Goal: Navigation & Orientation: Find specific page/section

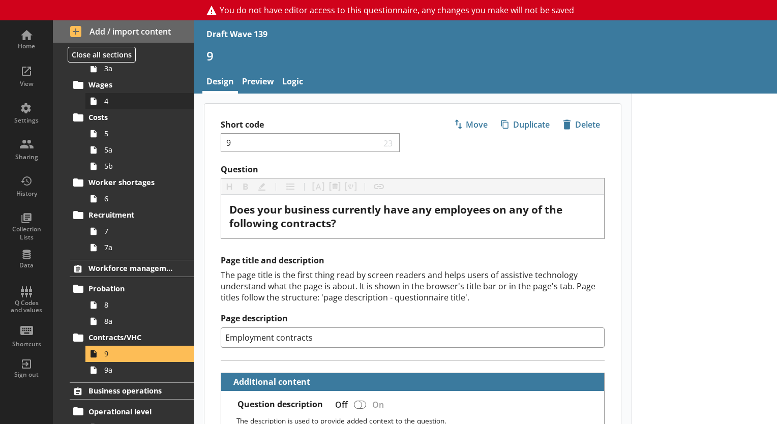
scroll to position [356, 0]
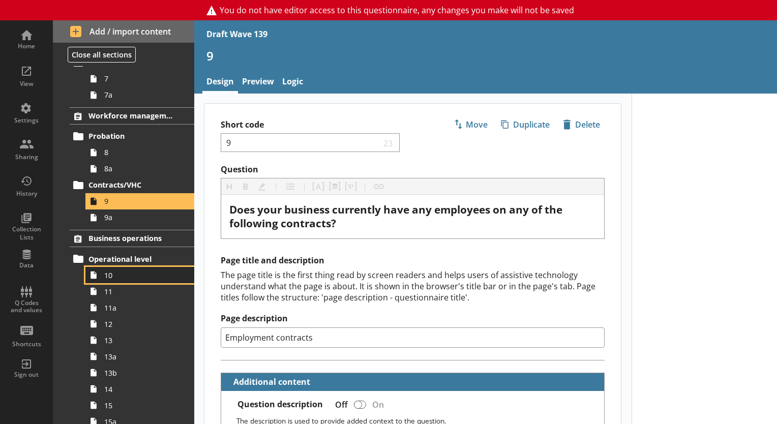
click at [130, 278] on span "10" at bounding box center [142, 276] width 76 height 10
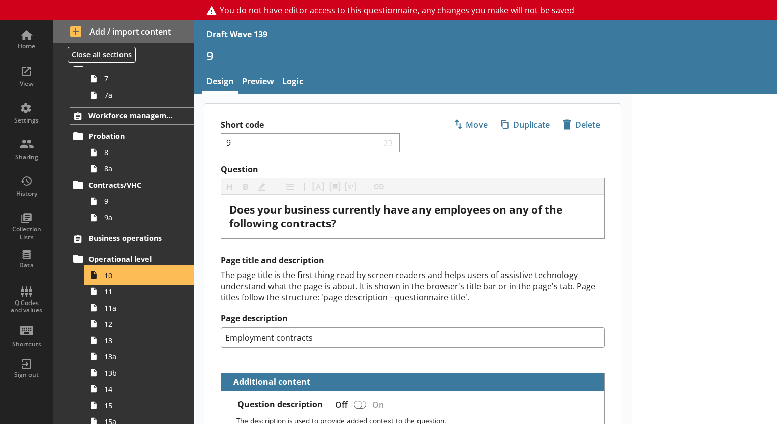
type textarea "x"
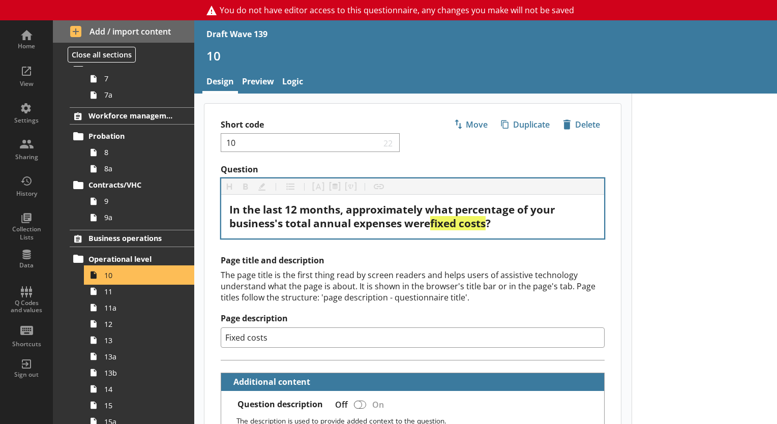
scroll to position [51, 0]
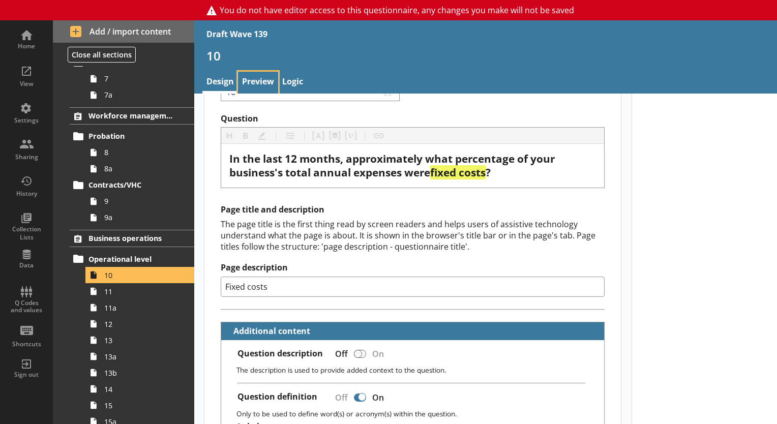
click at [250, 85] on link "Preview" at bounding box center [258, 83] width 40 height 22
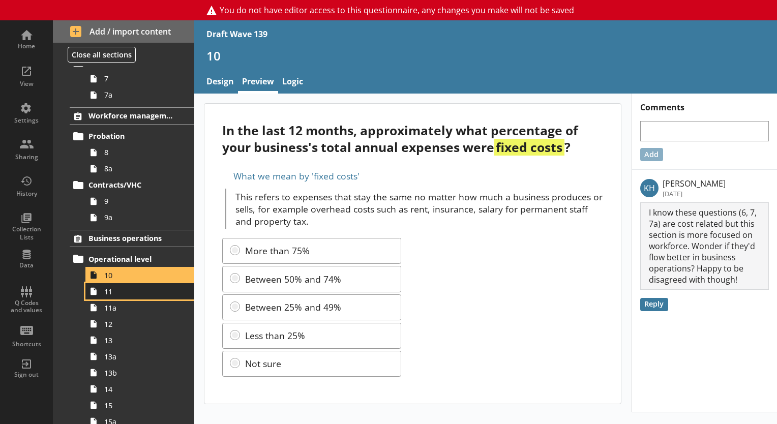
click at [128, 292] on span "11" at bounding box center [142, 292] width 76 height 10
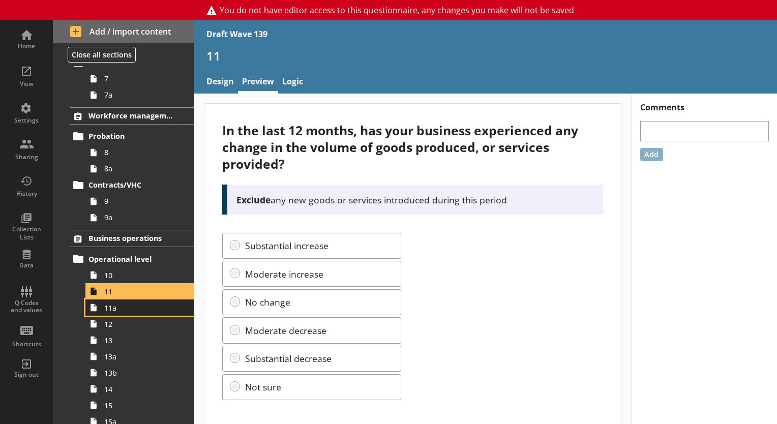
click at [100, 308] on icon at bounding box center [93, 308] width 16 height 16
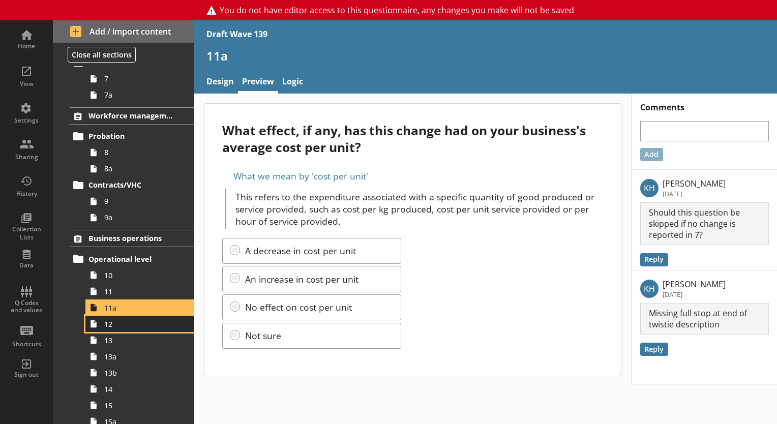
click at [136, 329] on link "12" at bounding box center [139, 324] width 109 height 16
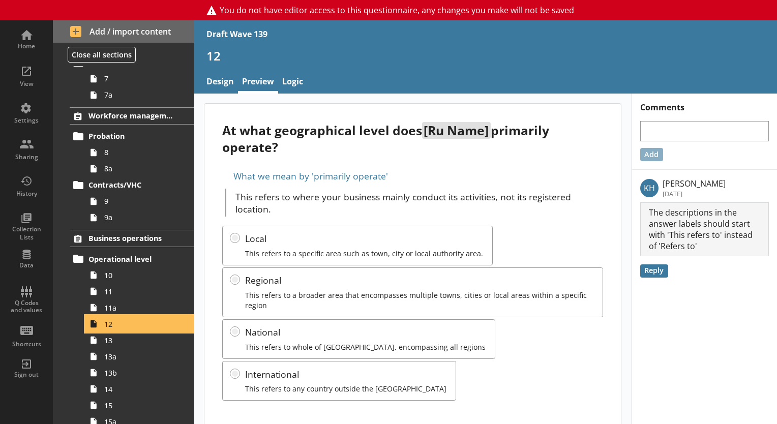
scroll to position [11, 0]
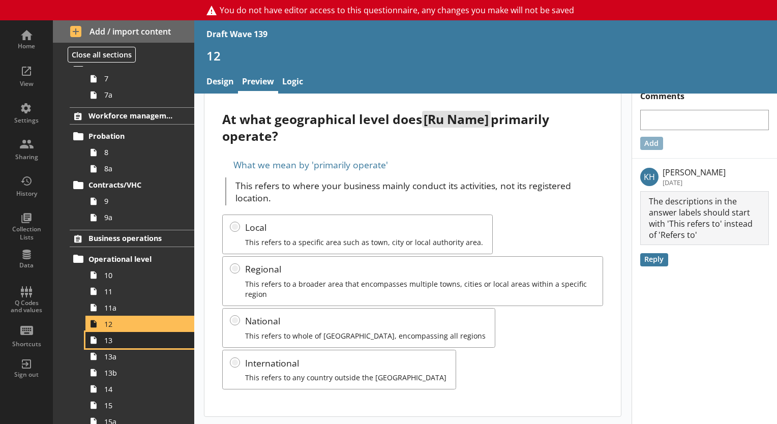
click at [124, 344] on link "13" at bounding box center [139, 340] width 109 height 16
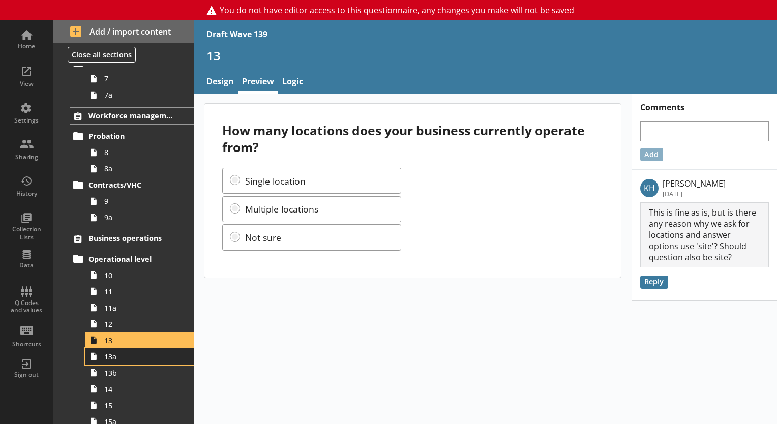
click at [121, 344] on span "13a" at bounding box center [142, 357] width 76 height 10
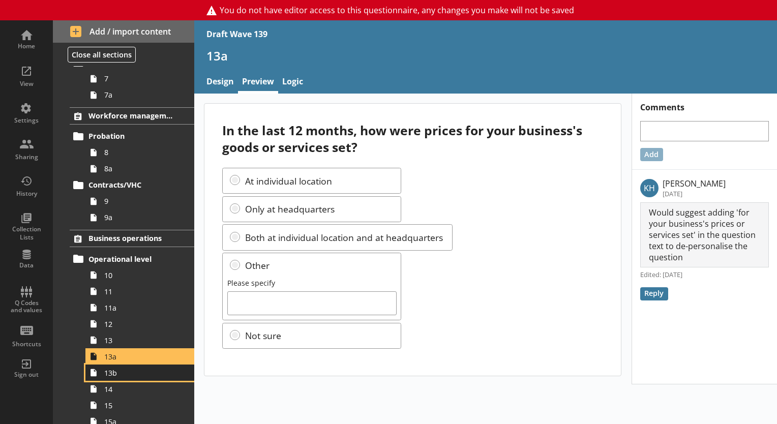
click at [150, 344] on span "13b" at bounding box center [142, 373] width 76 height 10
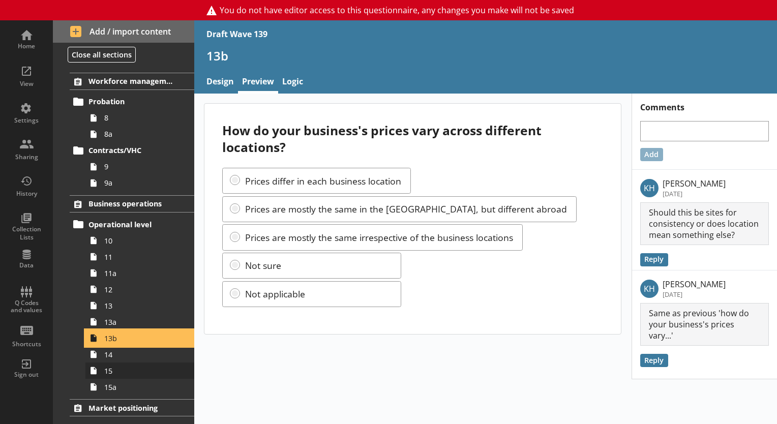
scroll to position [407, 0]
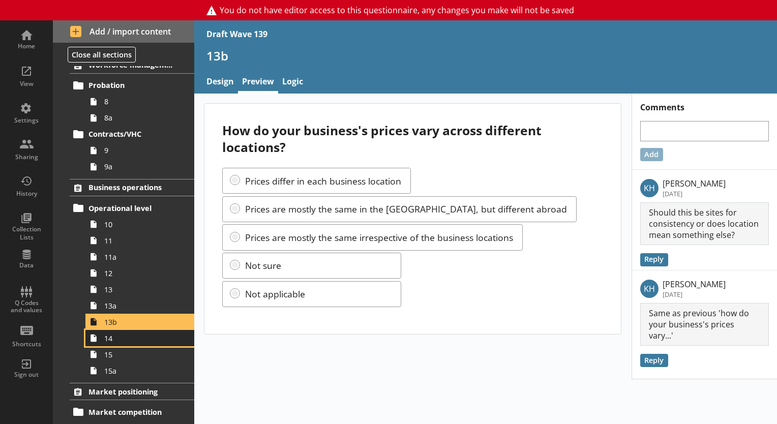
click at [114, 338] on span "14" at bounding box center [142, 339] width 76 height 10
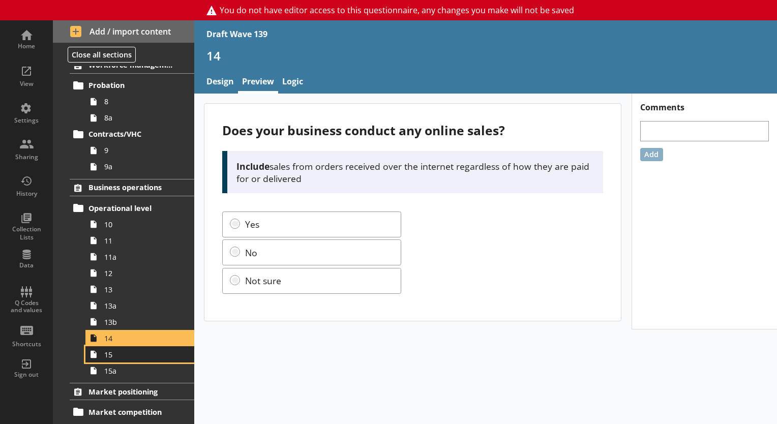
click at [117, 344] on span "15" at bounding box center [142, 355] width 76 height 10
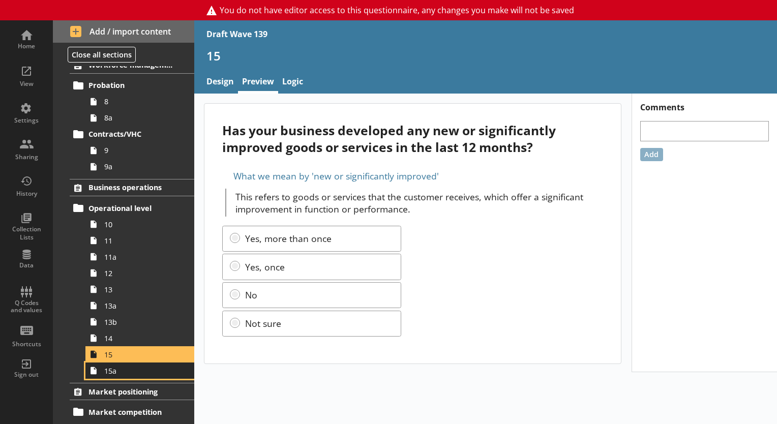
click at [147, 344] on span "15a" at bounding box center [142, 371] width 76 height 10
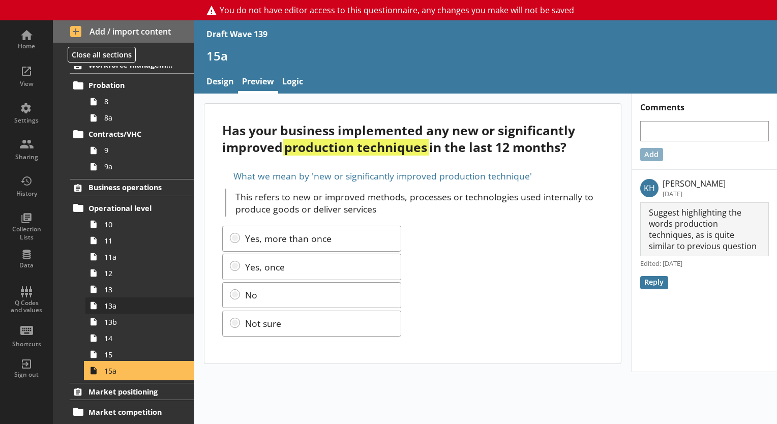
scroll to position [509, 0]
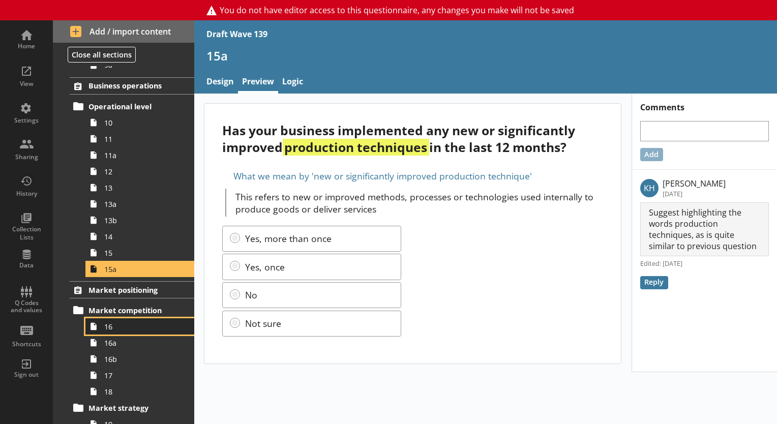
click at [108, 333] on link "16" at bounding box center [139, 326] width 109 height 16
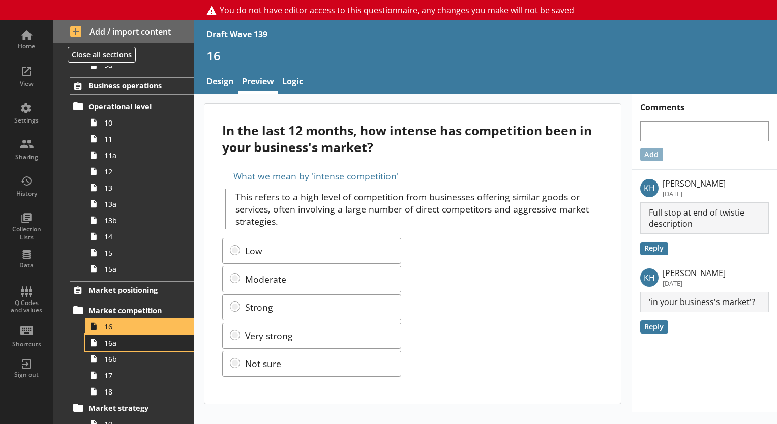
click at [113, 340] on span "16a" at bounding box center [142, 343] width 76 height 10
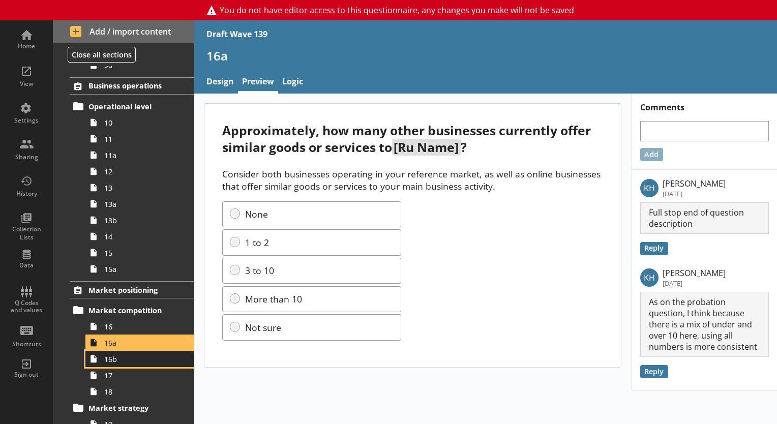
click at [138, 344] on span "16b" at bounding box center [142, 360] width 76 height 10
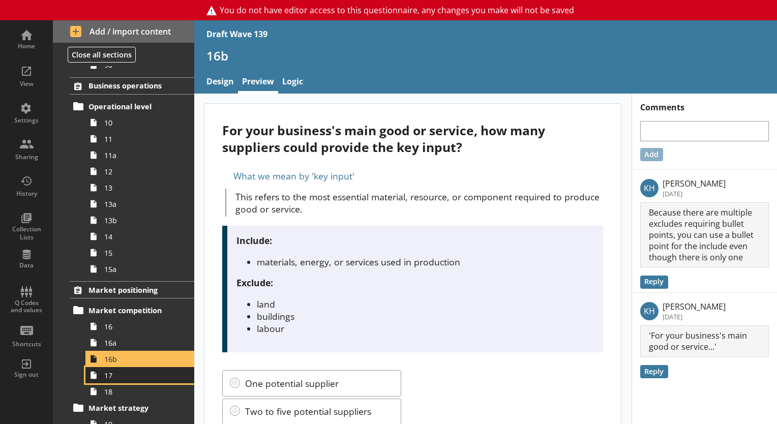
click at [107, 344] on link "17" at bounding box center [139, 375] width 109 height 16
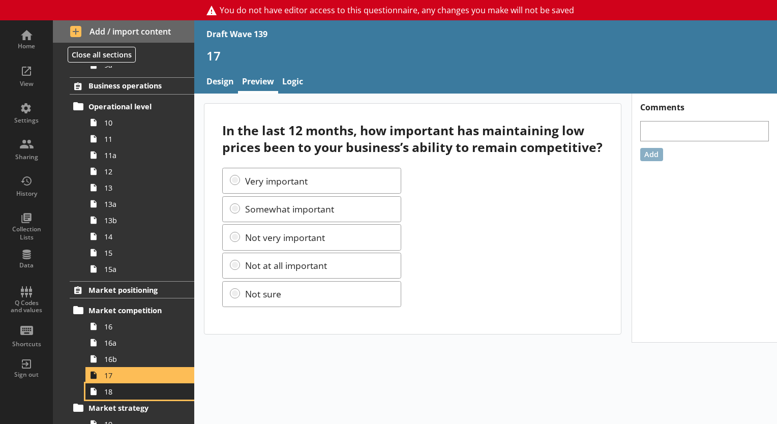
click at [106, 344] on span "18" at bounding box center [142, 392] width 76 height 10
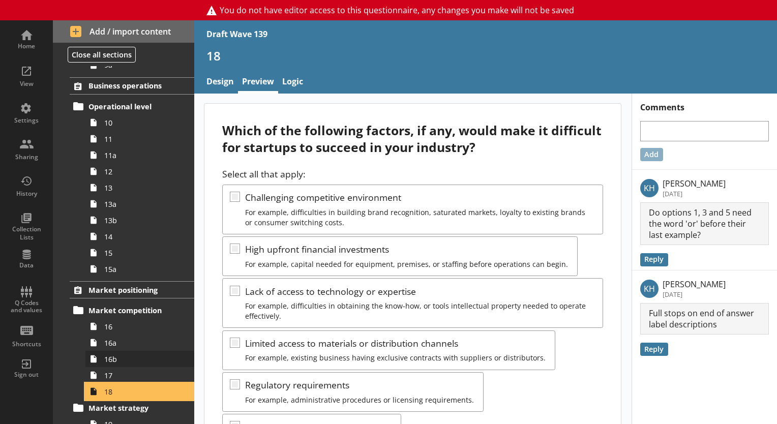
scroll to position [560, 0]
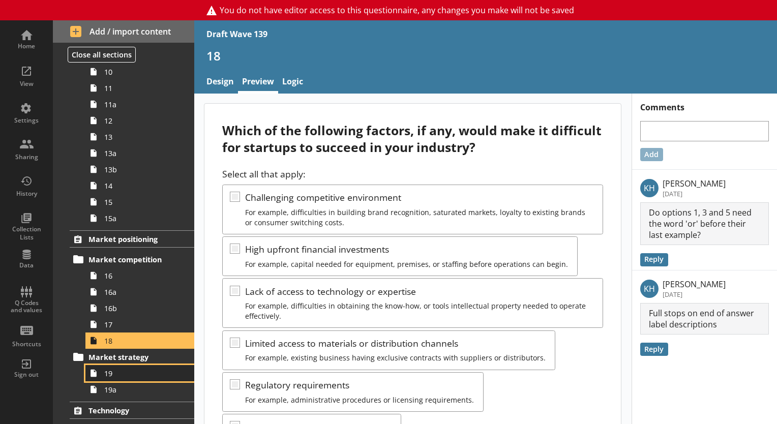
click at [126, 344] on span "19" at bounding box center [142, 374] width 76 height 10
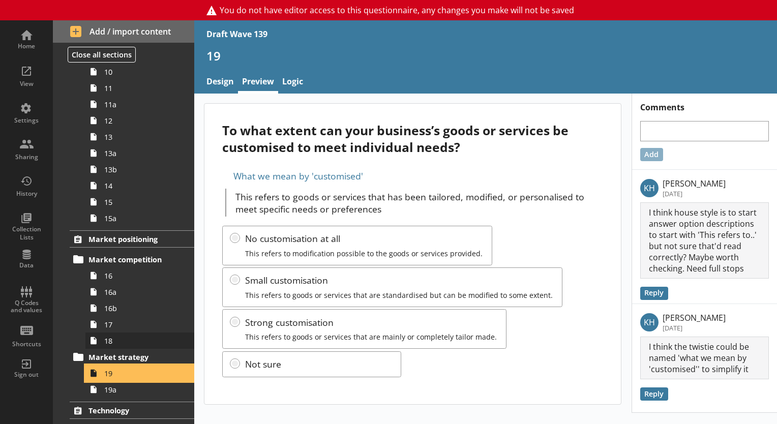
scroll to position [610, 0]
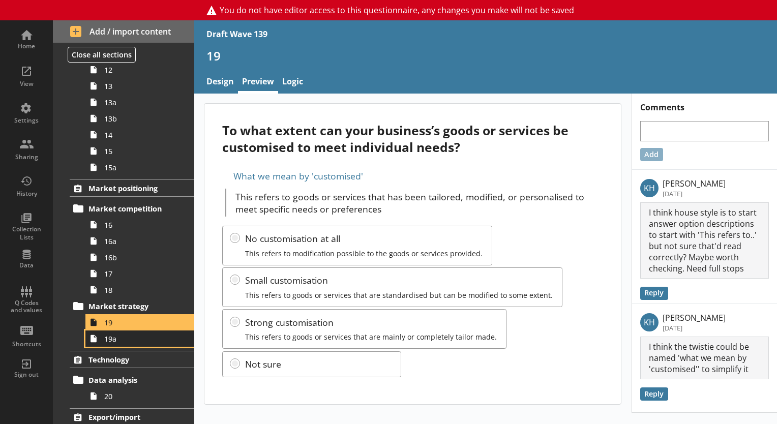
click at [122, 343] on link "19a" at bounding box center [139, 339] width 109 height 16
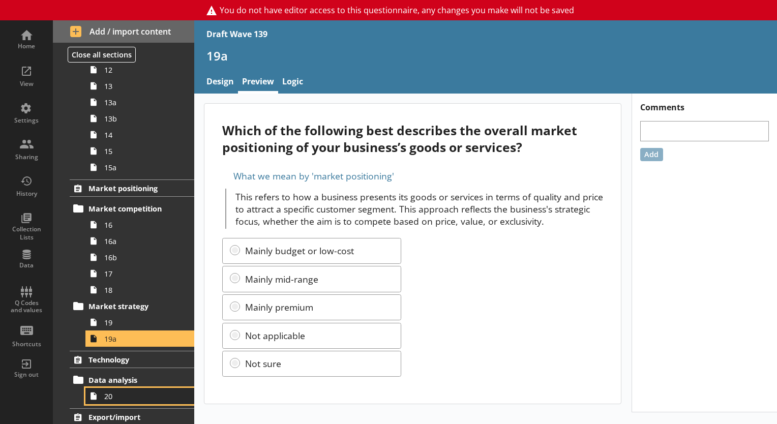
click at [115, 344] on span "20" at bounding box center [142, 397] width 76 height 10
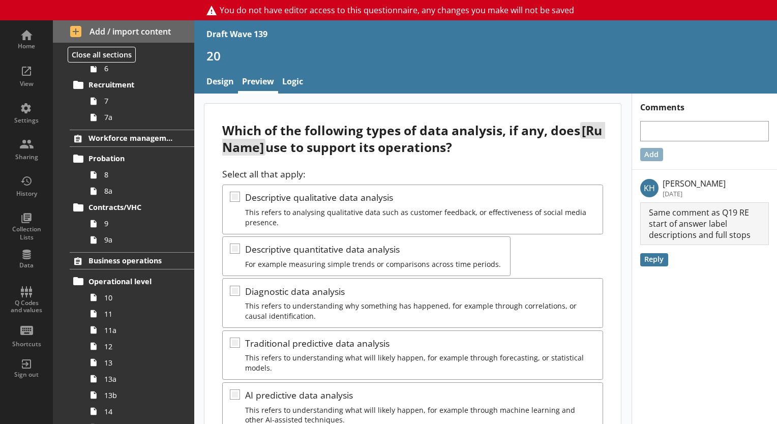
scroll to position [223, 0]
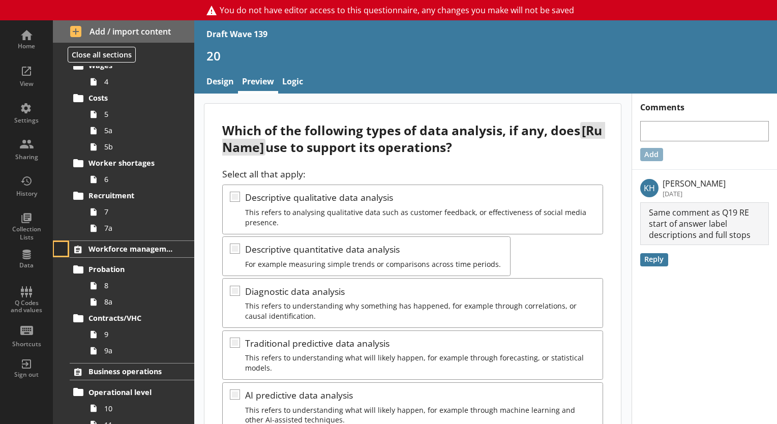
click at [62, 253] on button at bounding box center [61, 249] width 14 height 14
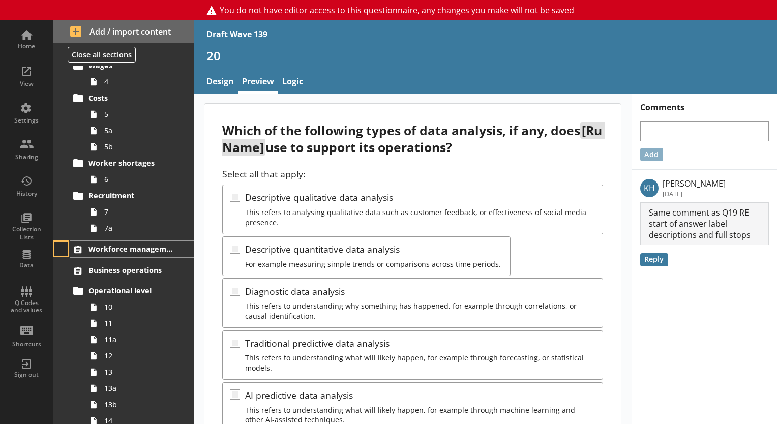
click at [62, 252] on button at bounding box center [61, 249] width 14 height 14
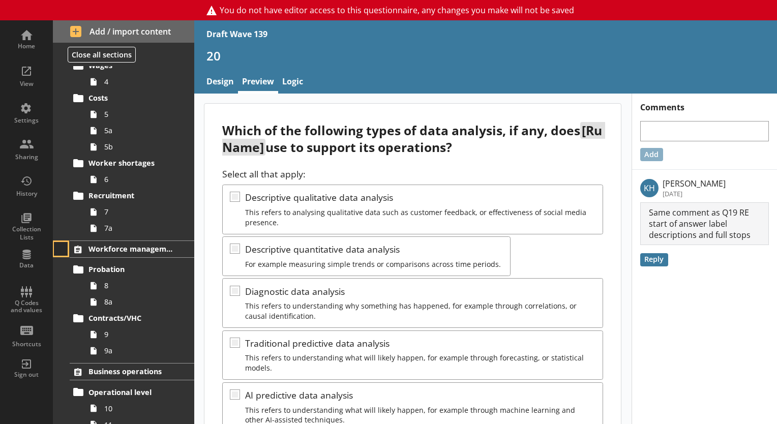
scroll to position [324, 0]
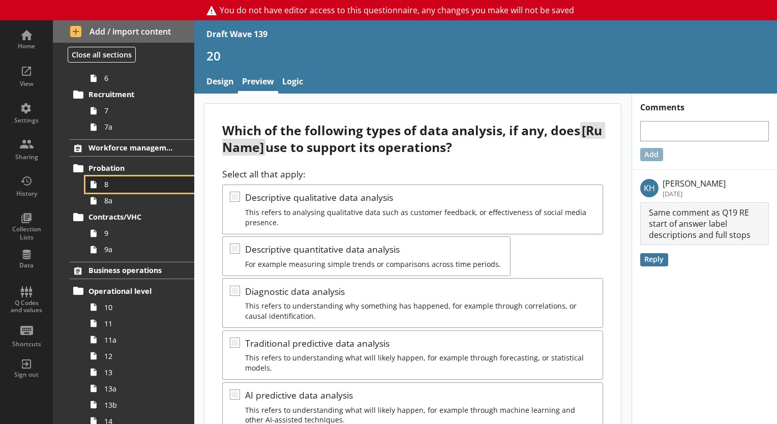
click at [140, 185] on span "8" at bounding box center [142, 185] width 76 height 10
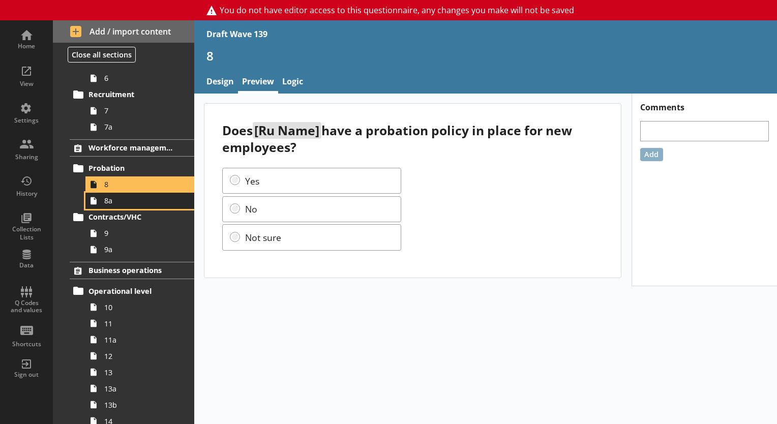
click at [126, 199] on span "8a" at bounding box center [142, 201] width 76 height 10
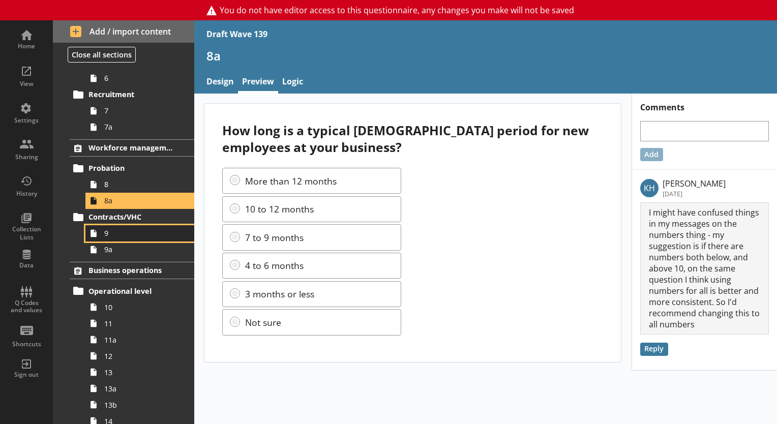
click at [124, 235] on span "9" at bounding box center [142, 233] width 76 height 10
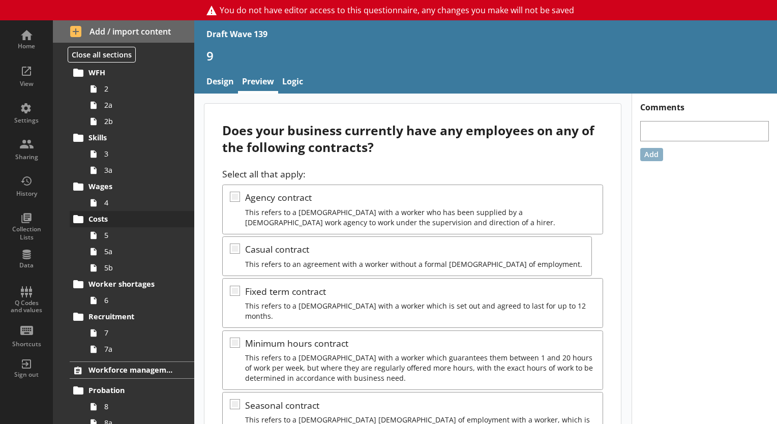
scroll to position [153, 0]
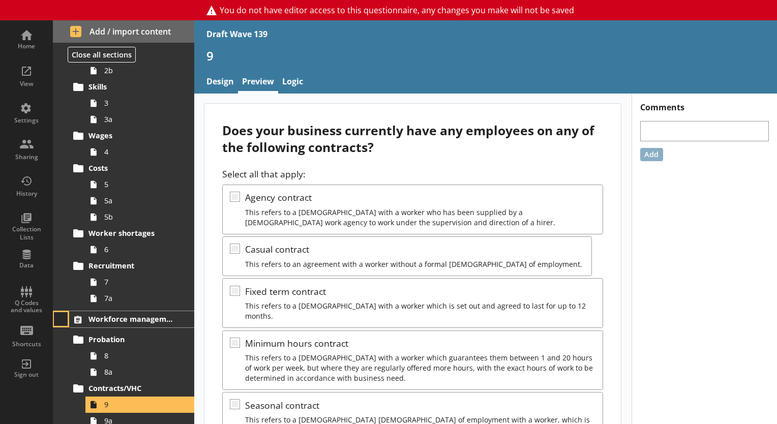
click at [63, 322] on button at bounding box center [61, 319] width 14 height 14
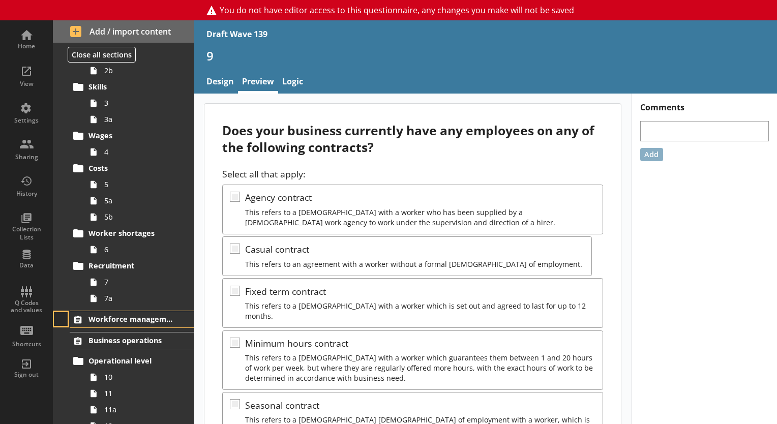
click at [63, 322] on button at bounding box center [61, 319] width 14 height 14
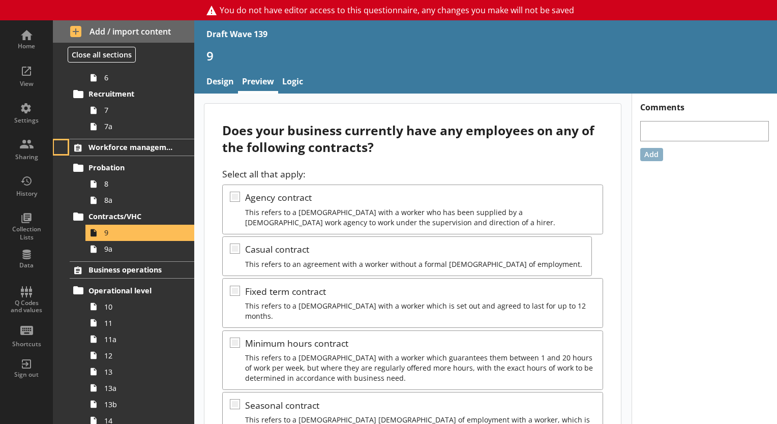
scroll to position [223, 0]
